Goal: Task Accomplishment & Management: Complete application form

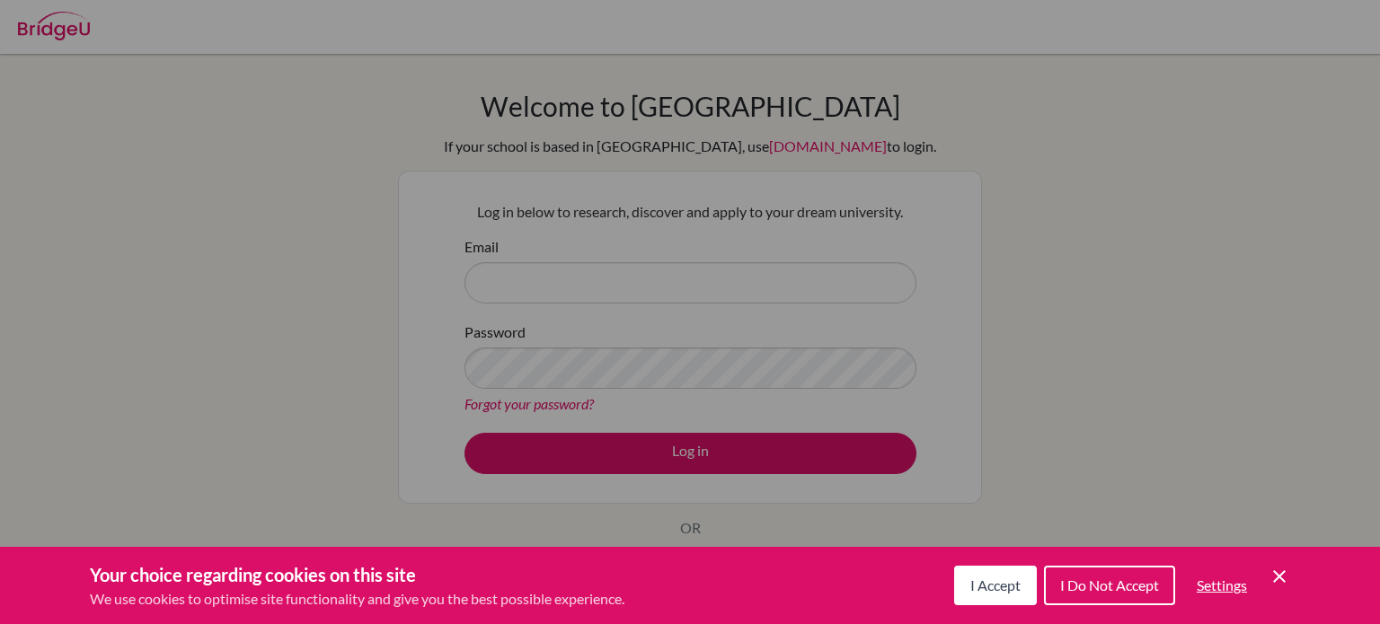
click at [998, 591] on span "I Accept" at bounding box center [995, 585] width 50 height 17
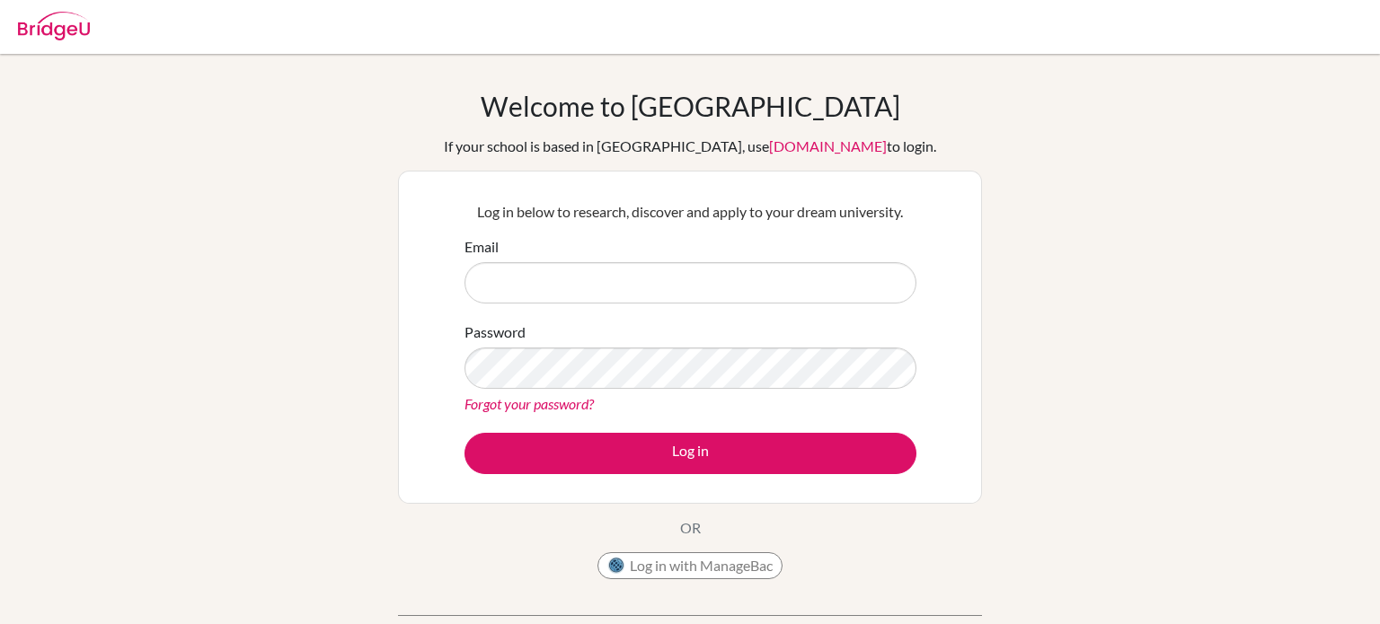
click at [48, 13] on img at bounding box center [54, 26] width 72 height 29
click at [23, 22] on img at bounding box center [54, 26] width 72 height 29
type input "[PERSON_NAME][EMAIL_ADDRESS][PERSON_NAME][DOMAIN_NAME]"
click at [465, 433] on button "Log in" at bounding box center [691, 453] width 452 height 41
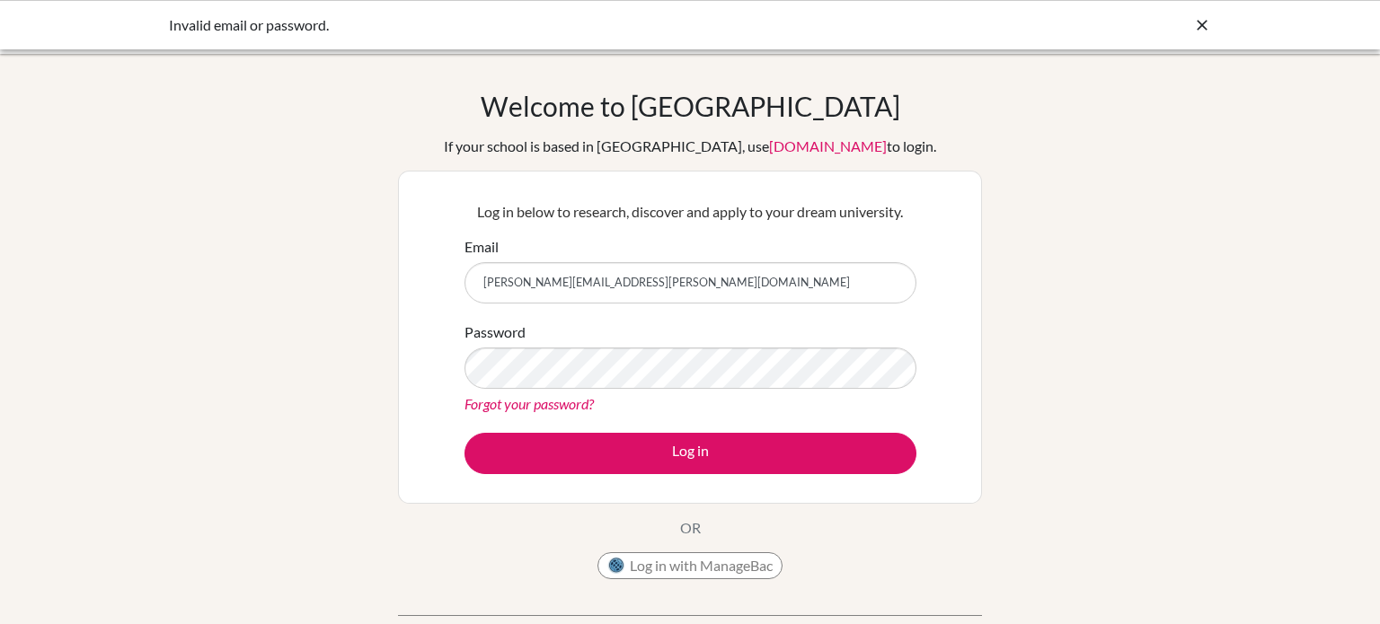
click at [1210, 28] on icon at bounding box center [1202, 25] width 18 height 18
